Goal: Task Accomplishment & Management: Understand process/instructions

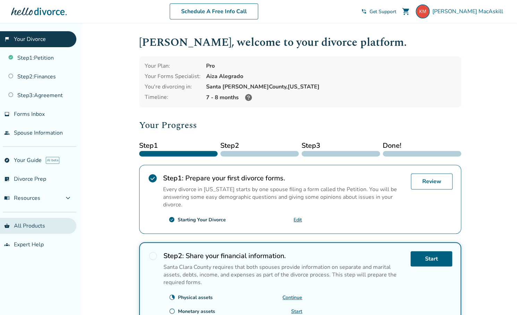
click at [38, 229] on link "shopping_basket All Products" at bounding box center [38, 226] width 76 height 16
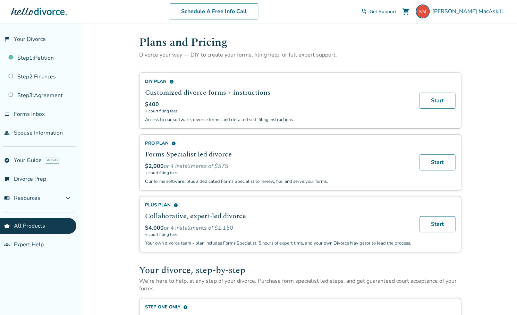
click at [396, 11] on span "Get Support" at bounding box center [383, 11] width 27 height 7
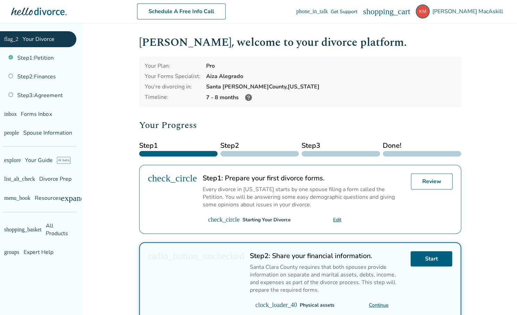
click at [35, 13] on div at bounding box center [39, 12] width 56 height 14
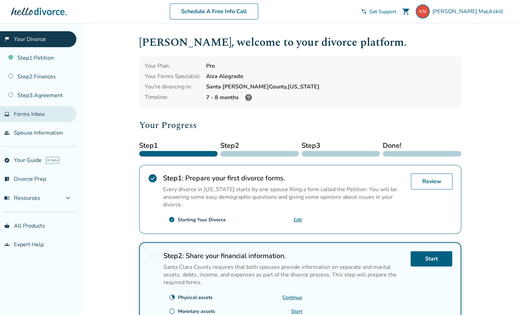
click at [50, 118] on link "inbox Forms Inbox" at bounding box center [38, 114] width 76 height 16
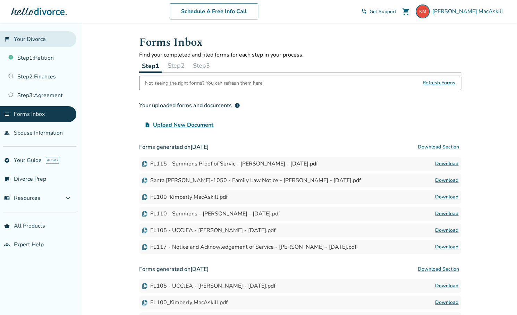
click at [20, 38] on link "flag_2 Your Divorce" at bounding box center [38, 39] width 76 height 16
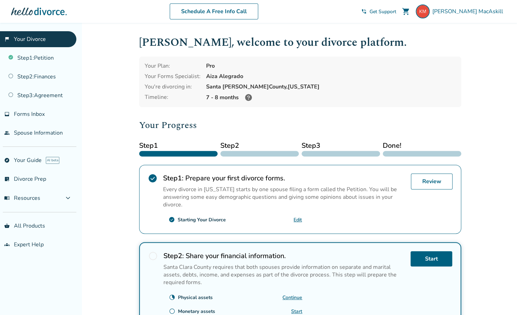
click at [40, 13] on div at bounding box center [39, 12] width 56 height 14
click at [339, 116] on div "Kimberly , welcome to your divorce platform. Your Plan: Pro Your Forms Speciali…" at bounding box center [300, 239] width 322 height 411
click at [123, 113] on div "Added to cart Kimberly , welcome to your divorce platform. Your Plan: Pro Your …" at bounding box center [258, 264] width 517 height 482
click at [28, 248] on link "groups Expert Help" at bounding box center [38, 245] width 76 height 16
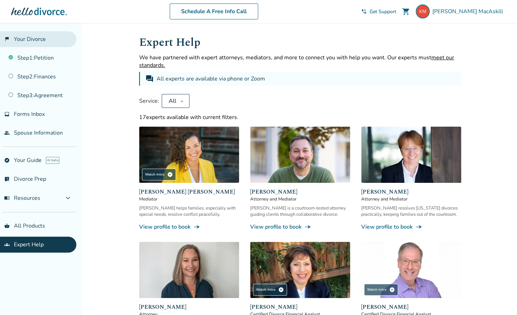
click at [37, 34] on link "flag_2 Your Divorce" at bounding box center [38, 39] width 76 height 16
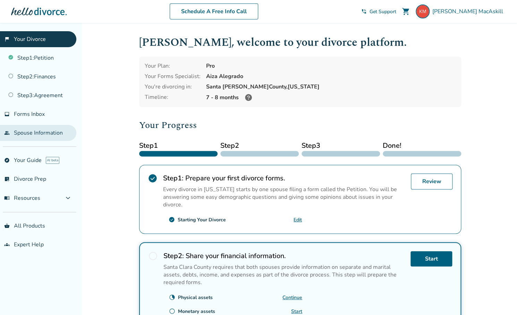
click at [48, 138] on link "people Spouse Information" at bounding box center [38, 133] width 76 height 16
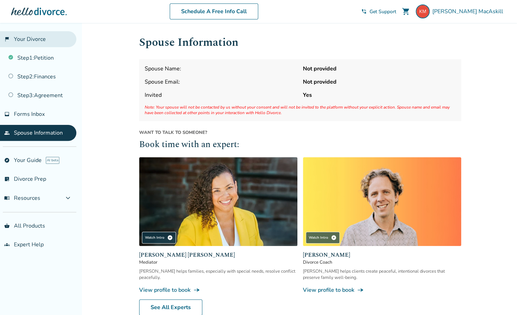
click at [36, 40] on link "flag_2 Your Divorce" at bounding box center [38, 39] width 76 height 16
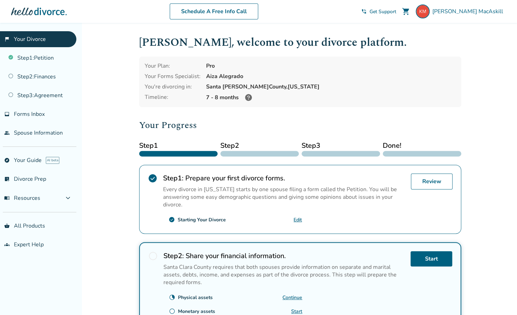
click at [319, 224] on div "Step 1 : Prepare your first divorce forms. Every divorce in California starts b…" at bounding box center [284, 200] width 242 height 52
click at [434, 180] on link "Review" at bounding box center [432, 182] width 42 height 16
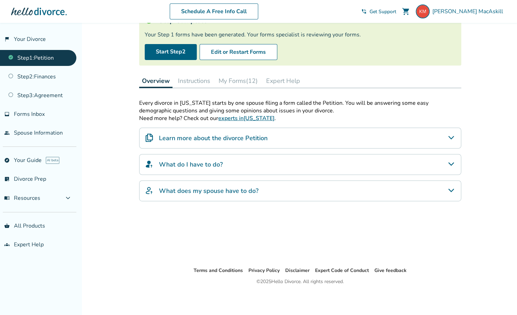
scroll to position [58, 0]
click at [352, 170] on div "What do I have to do?" at bounding box center [300, 164] width 322 height 21
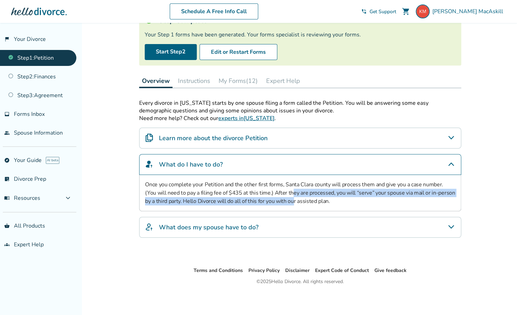
drag, startPoint x: 281, startPoint y: 194, endPoint x: 282, endPoint y: 204, distance: 10.8
click at [282, 204] on p "Once you complete your Petition and the other first forms, Santa Clara county w…" at bounding box center [300, 192] width 310 height 25
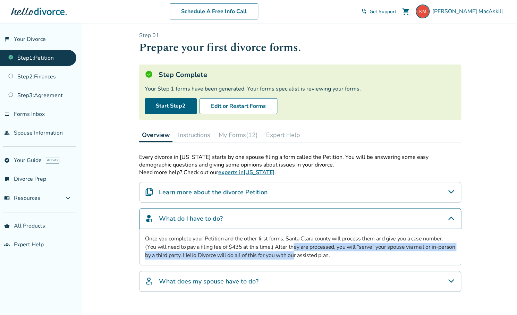
scroll to position [0, 0]
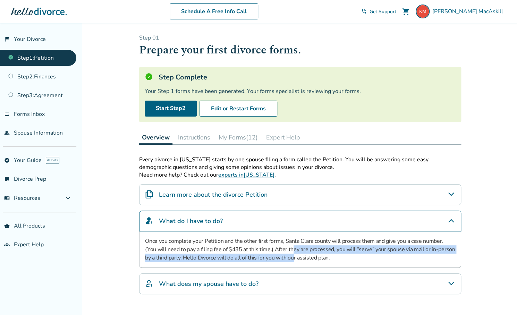
click at [201, 139] on button "Instructions" at bounding box center [194, 137] width 38 height 14
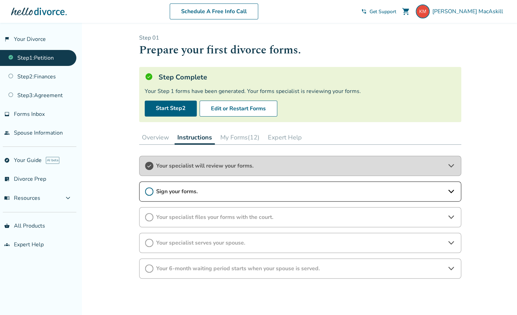
click at [452, 191] on icon at bounding box center [451, 191] width 8 height 8
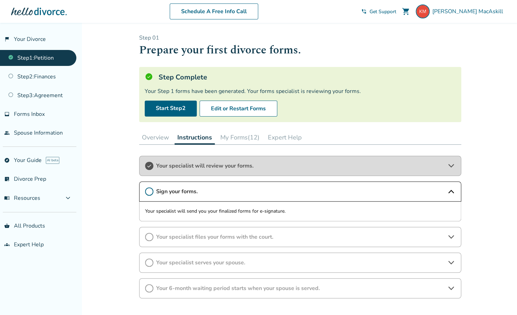
click at [445, 240] on div "Your specialist files your forms with the court." at bounding box center [300, 237] width 322 height 20
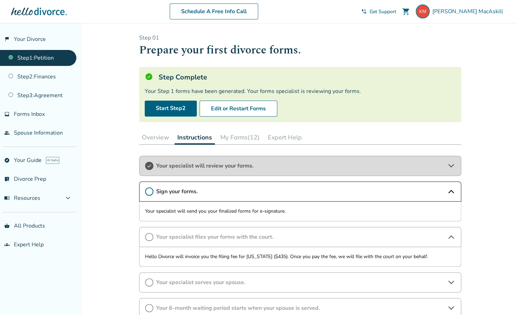
click at [455, 196] on icon at bounding box center [451, 191] width 8 height 8
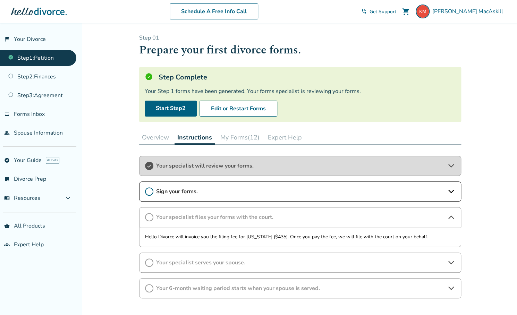
click at [150, 193] on icon at bounding box center [149, 191] width 8 height 8
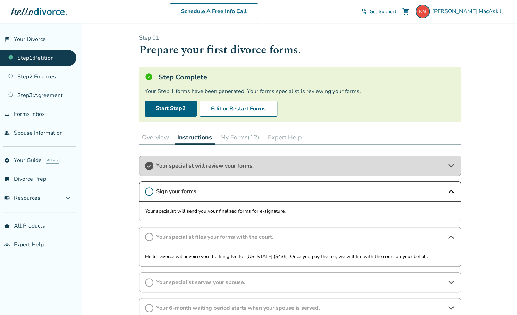
click at [150, 193] on icon at bounding box center [149, 191] width 8 height 8
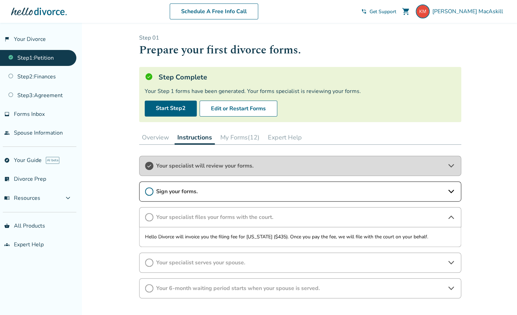
click at [248, 138] on button "My Forms (12)" at bounding box center [240, 137] width 45 height 14
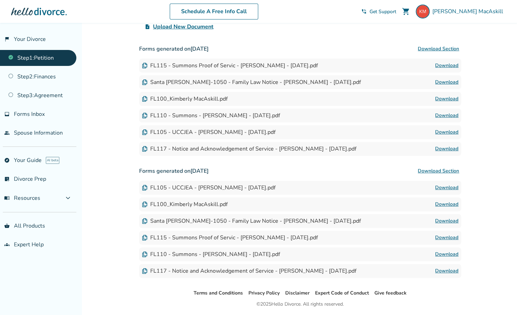
scroll to position [188, 0]
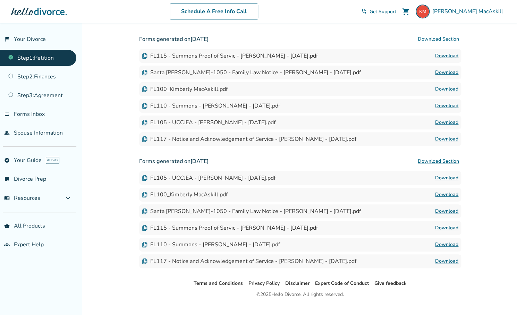
click at [261, 159] on h3 "Forms generated on August 15, 2025 Download Section" at bounding box center [300, 161] width 322 height 14
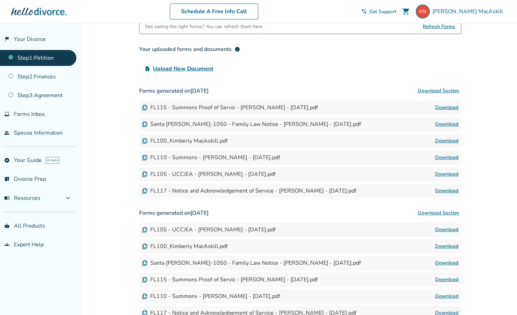
scroll to position [0, 0]
